Goal: Information Seeking & Learning: Learn about a topic

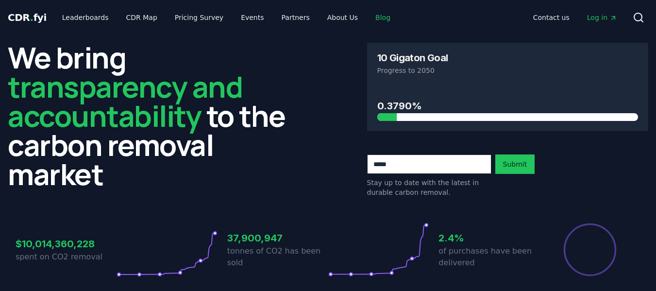
click at [368, 18] on link "Blog" at bounding box center [383, 17] width 31 height 17
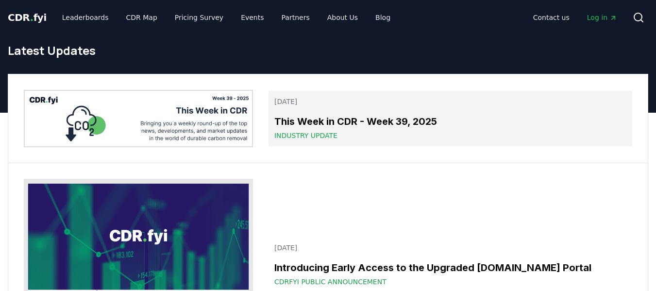
click at [308, 105] on p "September 26, 2025" at bounding box center [450, 102] width 352 height 10
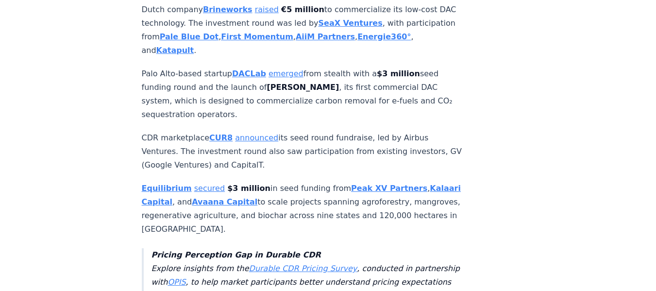
scroll to position [2202, 0]
